Goal: Information Seeking & Learning: Learn about a topic

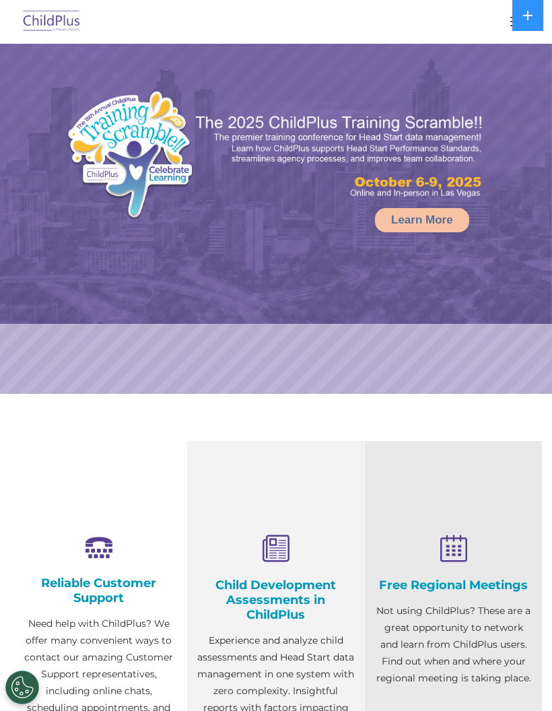
select select "MEDIUM"
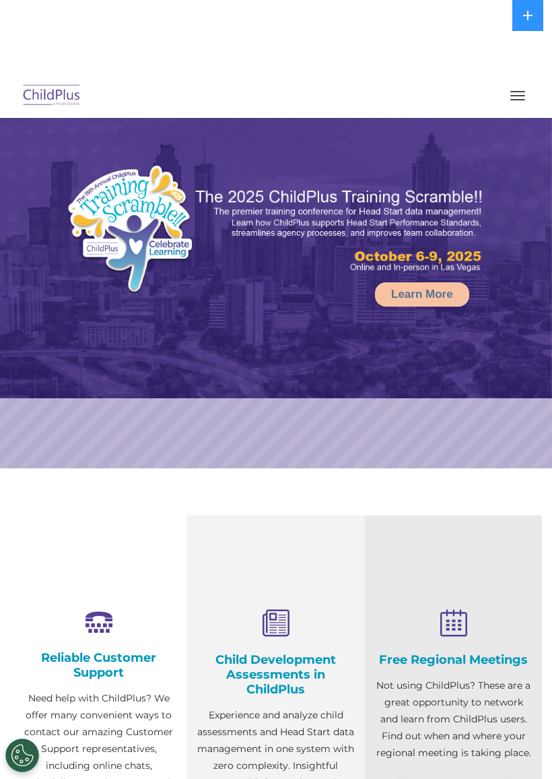
select select "MEDIUM"
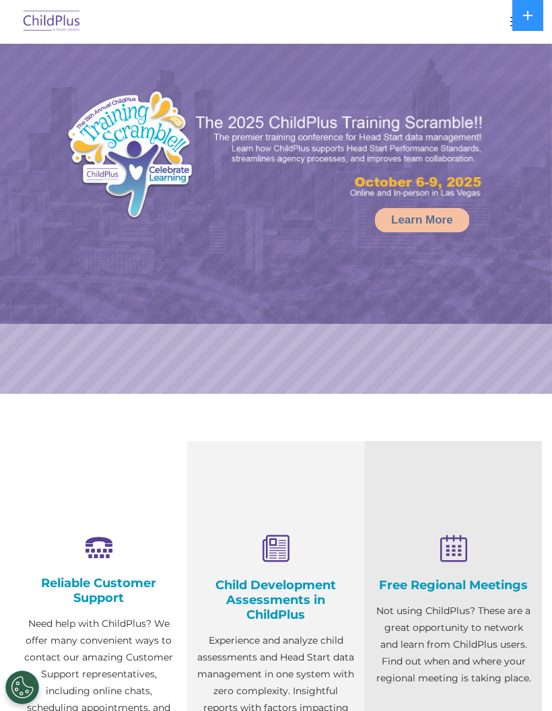
select select "MEDIUM"
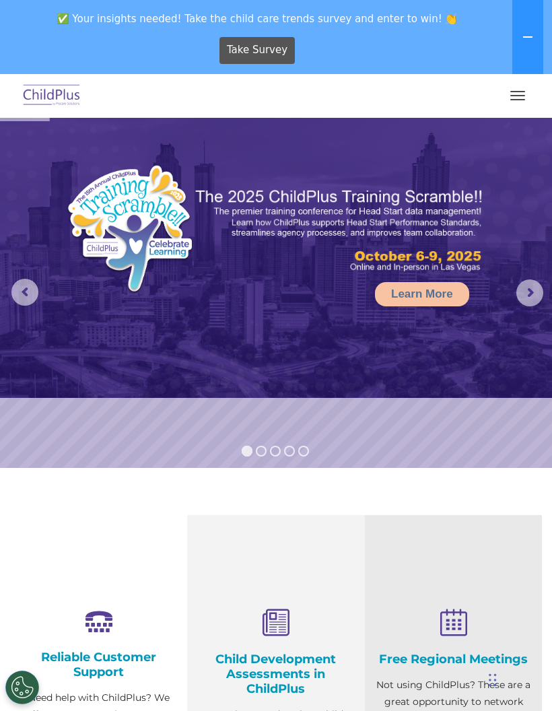
click at [523, 85] on button "button" at bounding box center [518, 96] width 28 height 22
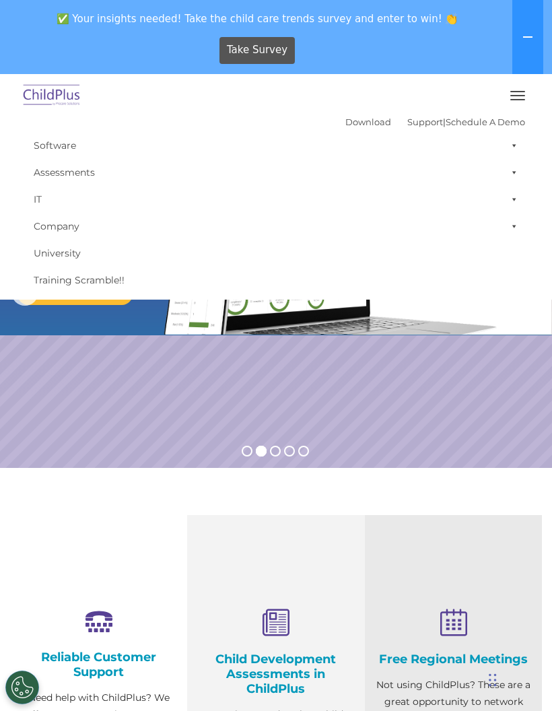
click at [214, 227] on link "Company" at bounding box center [276, 226] width 498 height 27
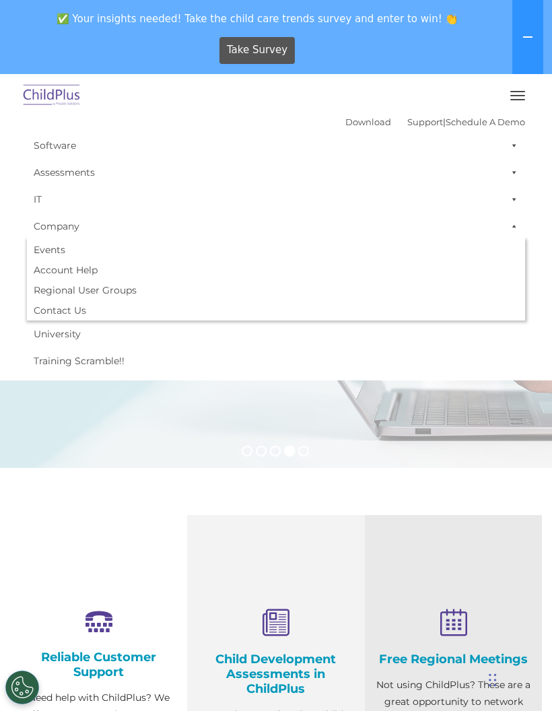
click at [522, 93] on button "button" at bounding box center [518, 96] width 28 height 22
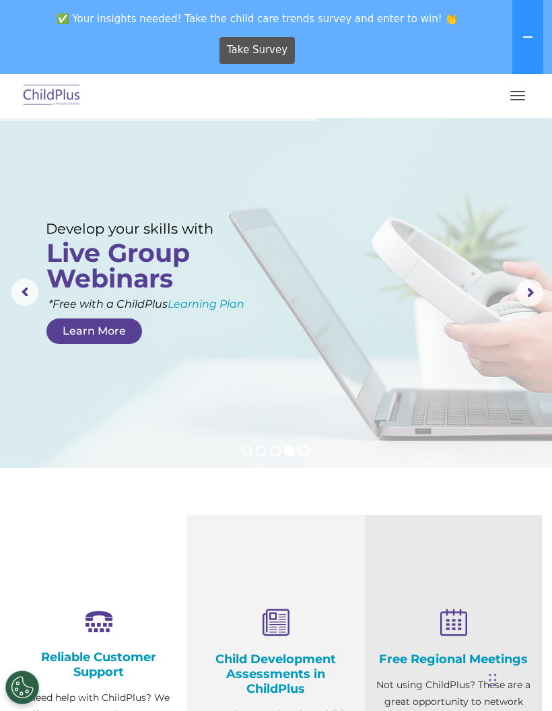
click at [518, 98] on button "button" at bounding box center [518, 96] width 28 height 22
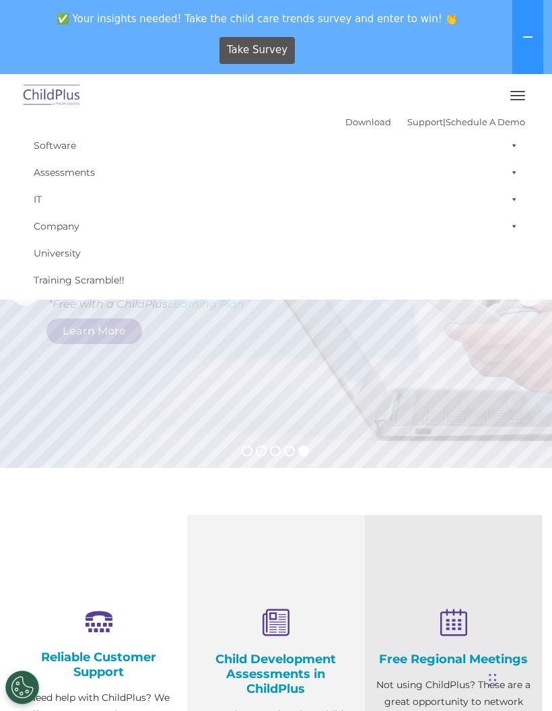
click at [514, 90] on button "button" at bounding box center [518, 96] width 28 height 22
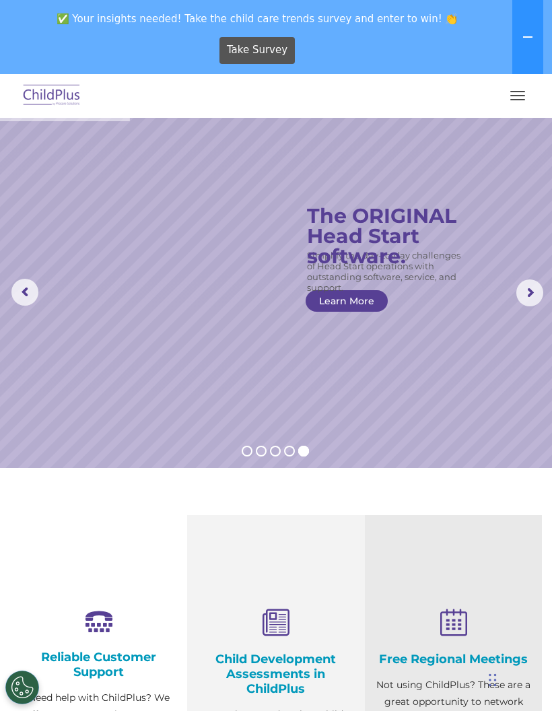
click at [532, 284] on rs-arrow at bounding box center [530, 293] width 27 height 27
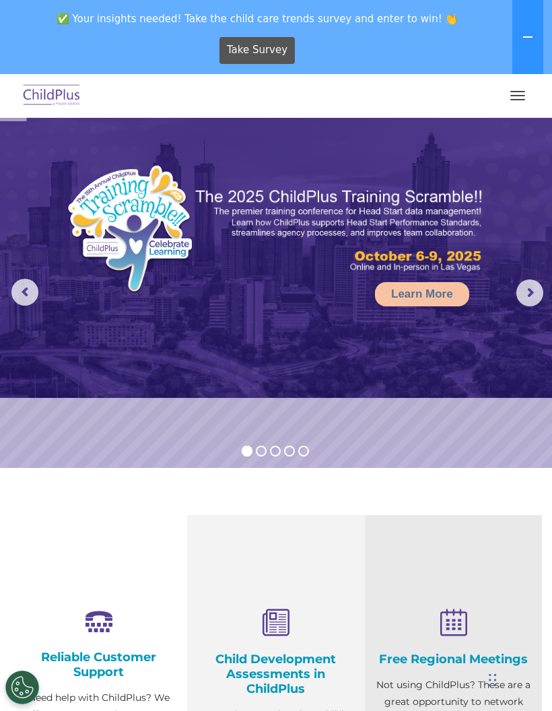
click at [517, 93] on button "button" at bounding box center [518, 96] width 28 height 22
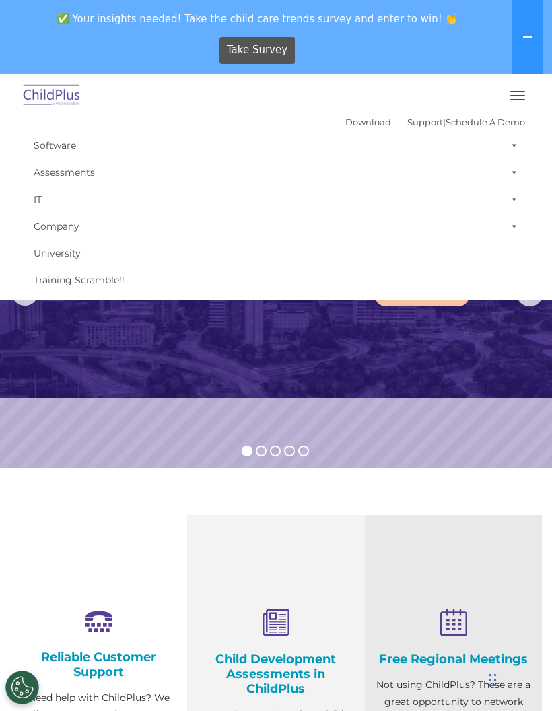
click at [509, 88] on button "button" at bounding box center [518, 96] width 28 height 22
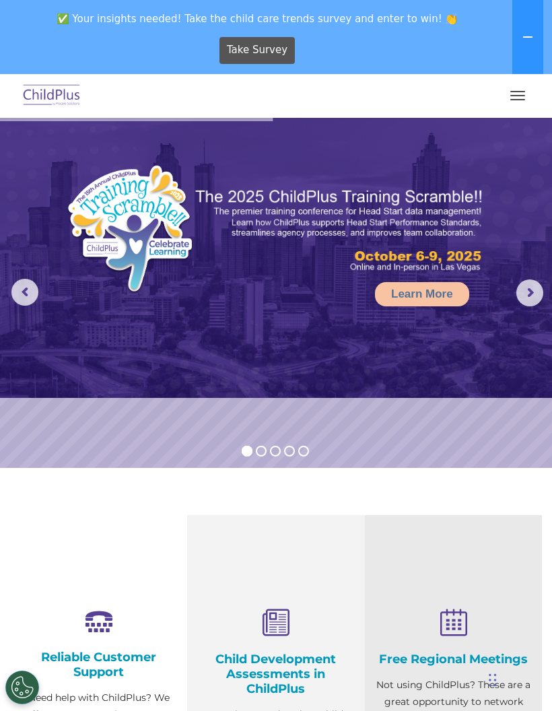
click at [508, 96] on button "button" at bounding box center [518, 96] width 28 height 22
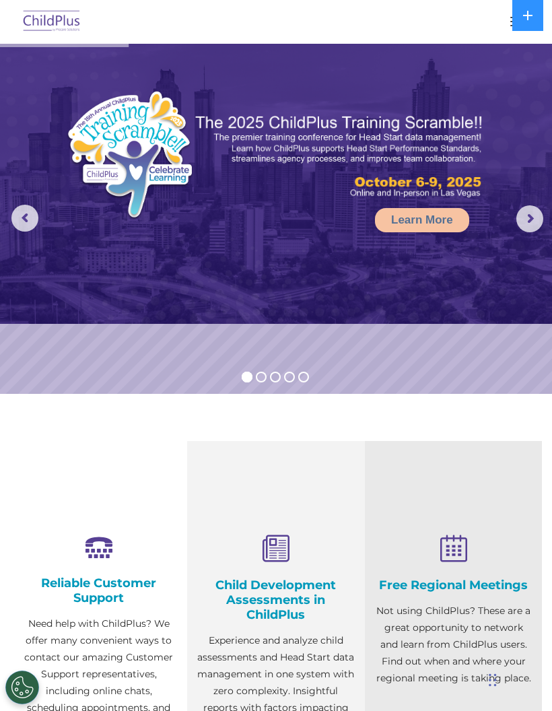
click at [525, 8] on button at bounding box center [528, 15] width 31 height 31
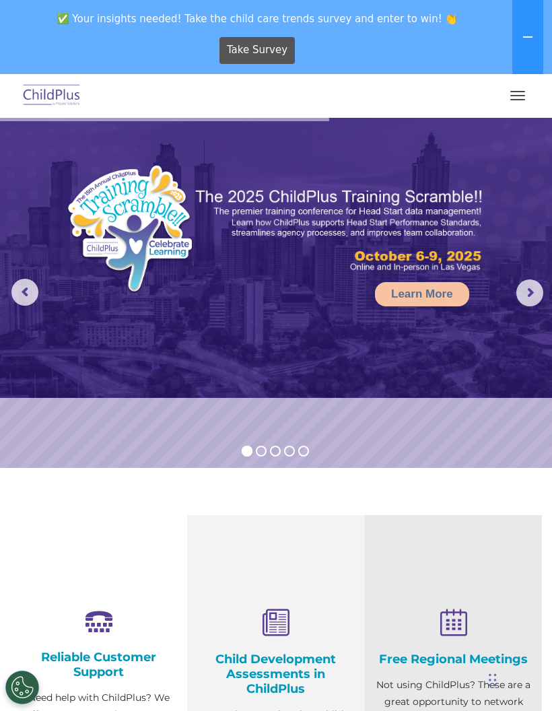
click at [522, 92] on button "button" at bounding box center [518, 96] width 28 height 22
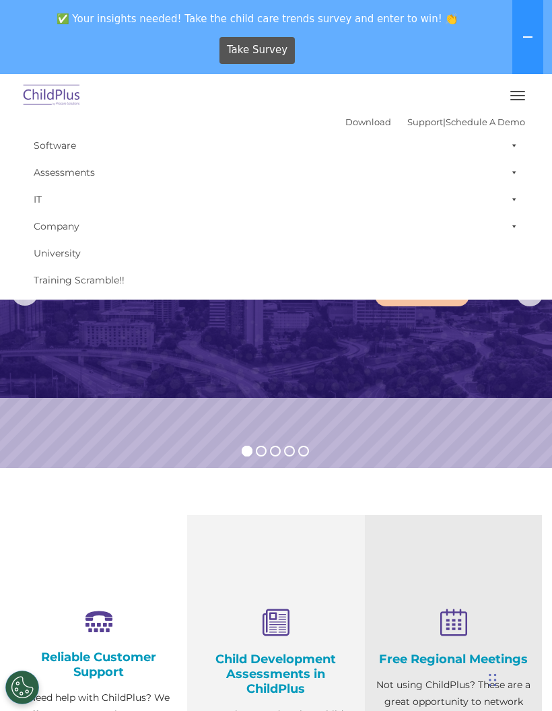
select select "MEDIUM"
click at [511, 99] on span "button" at bounding box center [518, 99] width 15 height 1
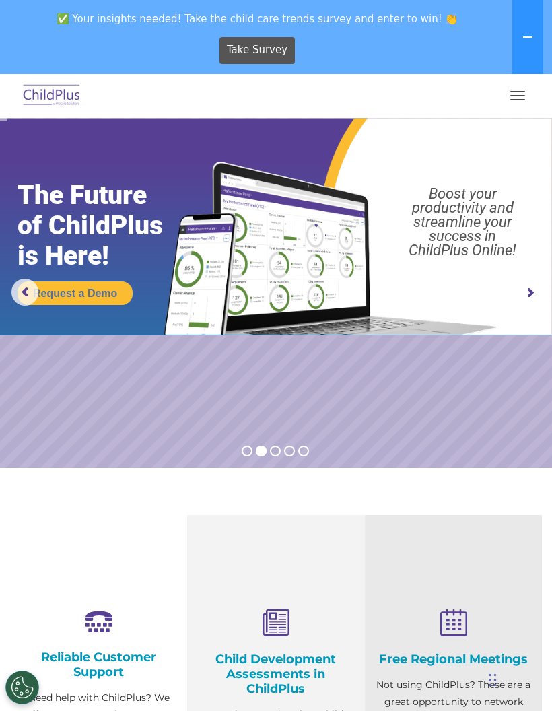
click at [533, 294] on rs-arrow at bounding box center [530, 293] width 27 height 27
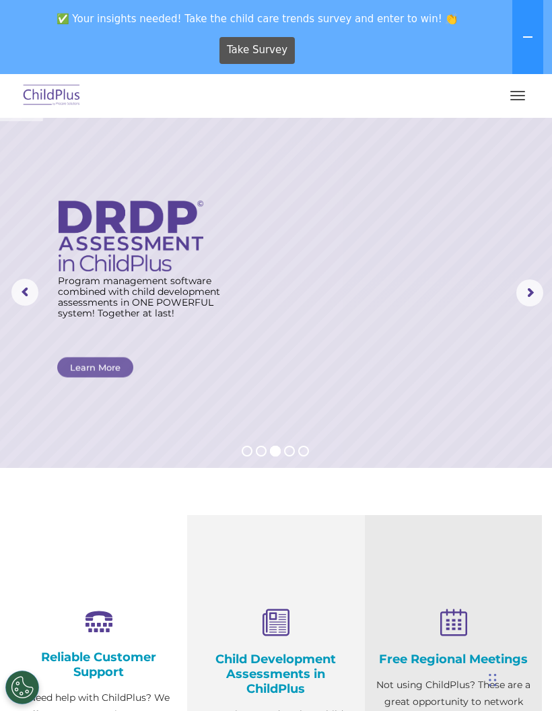
click at [534, 290] on rs-arrow at bounding box center [530, 293] width 27 height 27
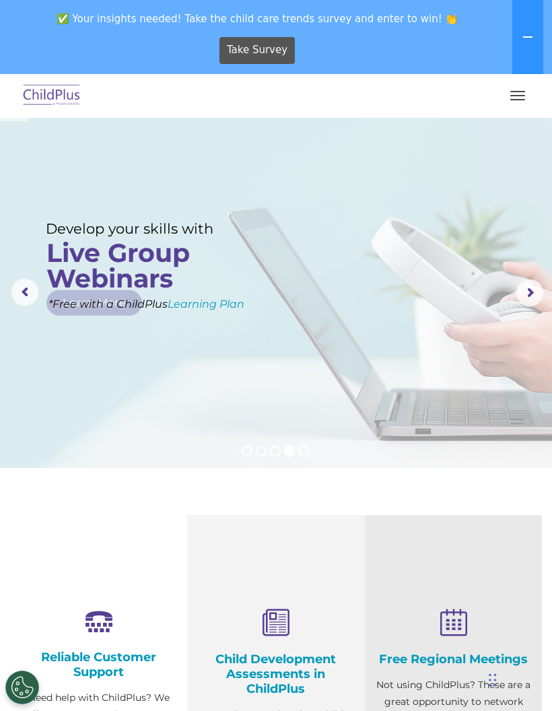
click at [523, 290] on rs-arrow at bounding box center [530, 293] width 27 height 27
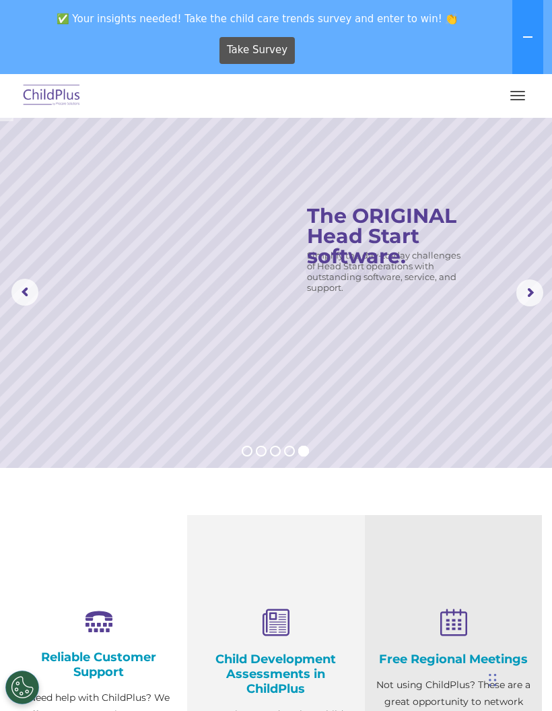
click at [525, 286] on rs-arrow at bounding box center [530, 293] width 27 height 27
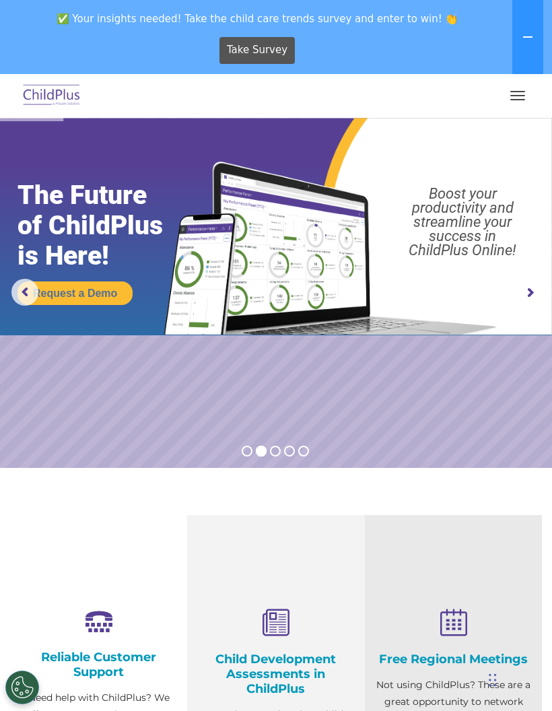
click at [505, 102] on button "button" at bounding box center [518, 96] width 28 height 22
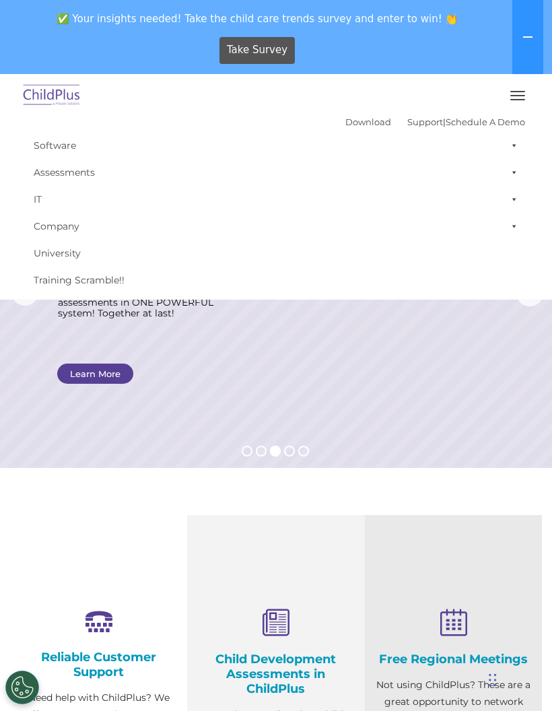
click at [522, 95] on span "button" at bounding box center [518, 95] width 15 height 1
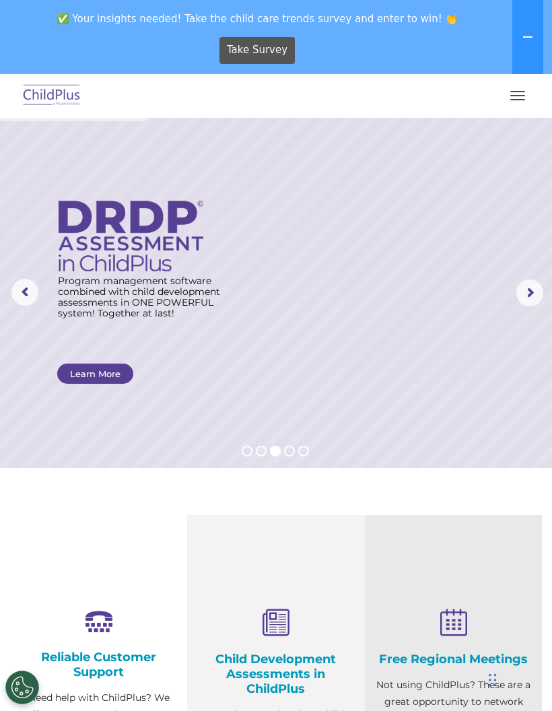
click at [517, 98] on button "button" at bounding box center [518, 96] width 28 height 22
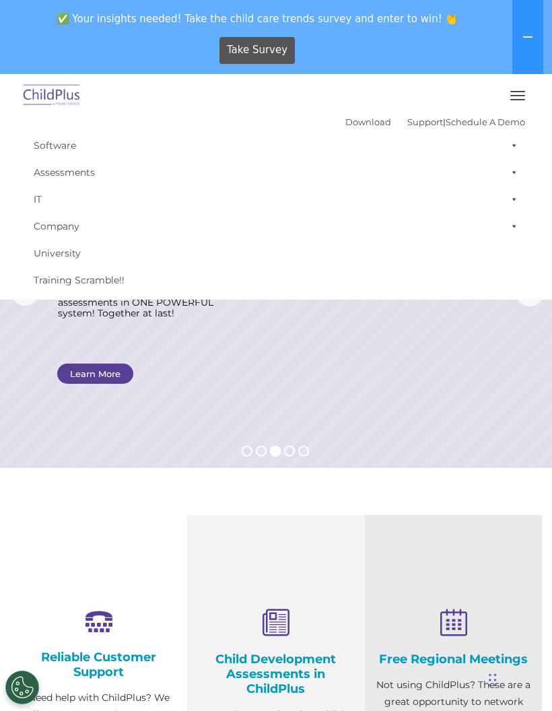
click at [520, 36] on button at bounding box center [528, 37] width 31 height 74
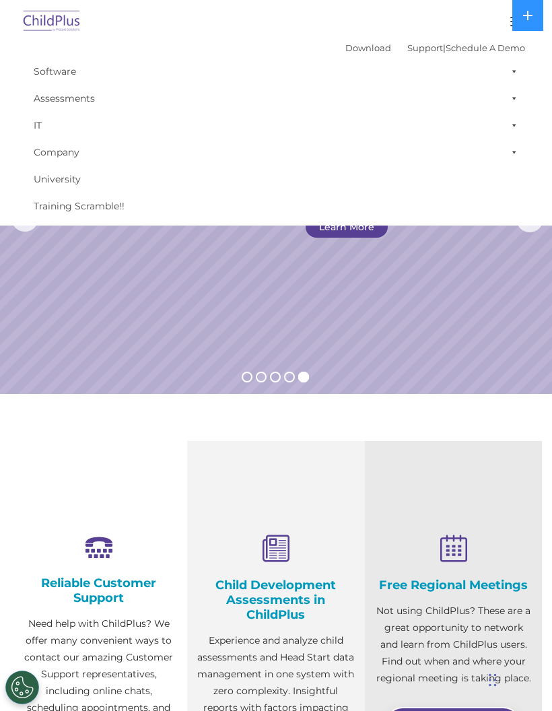
click at [35, 121] on link "IT" at bounding box center [276, 125] width 498 height 27
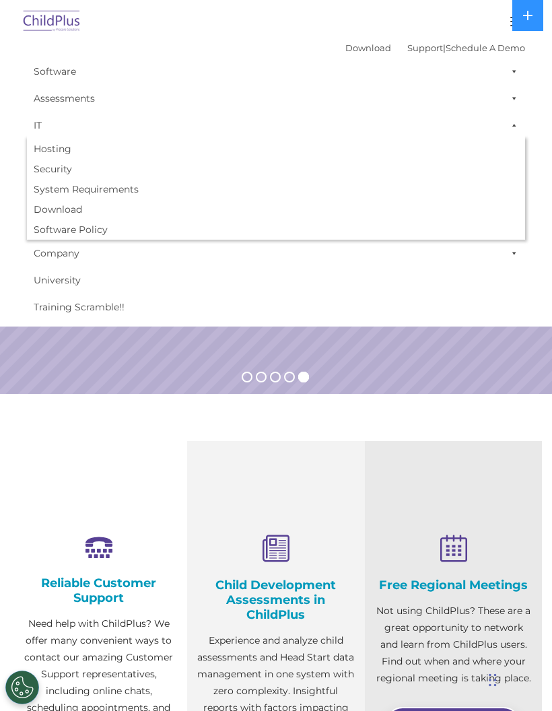
click at [247, 270] on link "University" at bounding box center [276, 280] width 498 height 27
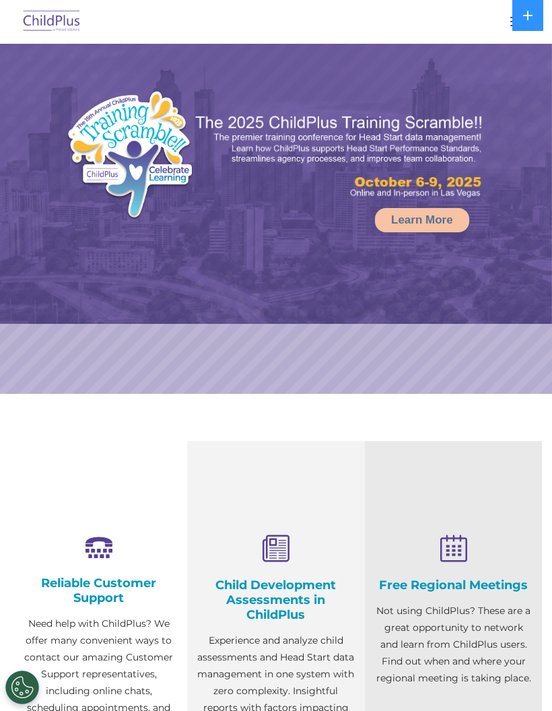
select select "MEDIUM"
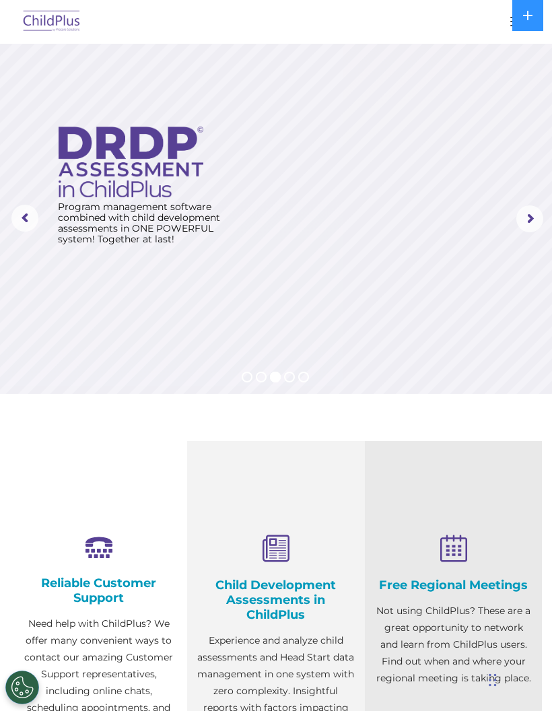
click at [528, 214] on rs-arrow at bounding box center [530, 218] width 27 height 27
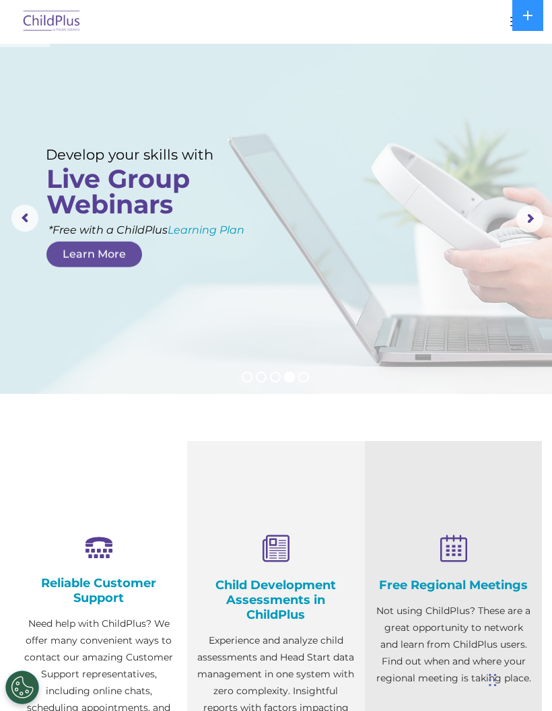
click at [24, 211] on rs-arrow at bounding box center [24, 218] width 27 height 27
